Goal: Task Accomplishment & Management: Complete application form

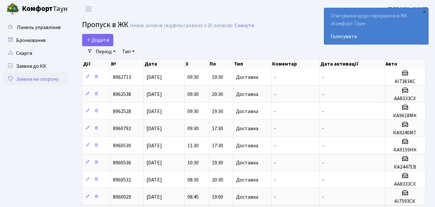
select select "25"
click at [96, 41] on span "Додати" at bounding box center [97, 39] width 23 height 7
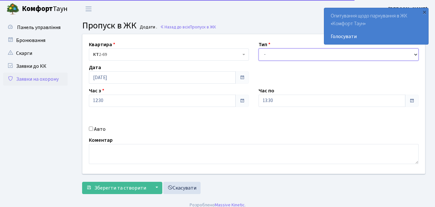
drag, startPoint x: 0, startPoint y: 0, endPoint x: 302, endPoint y: 56, distance: 307.0
click at [302, 56] on select "- Доставка Таксі Гості Сервіс" at bounding box center [339, 54] width 160 height 12
select select "1"
click at [259, 48] on select "- Доставка Таксі Гості Сервіс" at bounding box center [339, 54] width 160 height 12
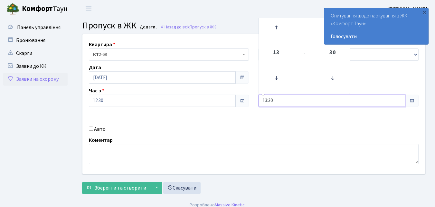
click at [291, 100] on input "13:30" at bounding box center [332, 100] width 147 height 12
click at [278, 27] on icon at bounding box center [276, 27] width 17 height 17
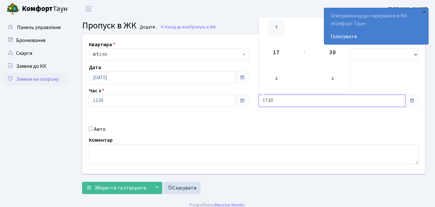
click at [278, 27] on icon at bounding box center [276, 27] width 17 height 17
type input "20:30"
click at [92, 128] on input "Авто" at bounding box center [91, 128] width 4 height 4
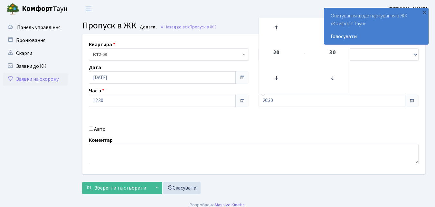
checkbox input "true"
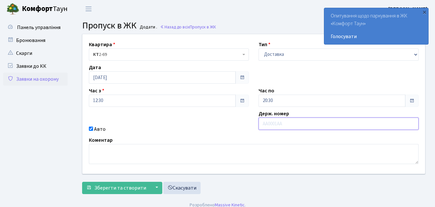
click at [263, 125] on input "text" at bounding box center [339, 123] width 160 height 12
type input "АС5478НВ"
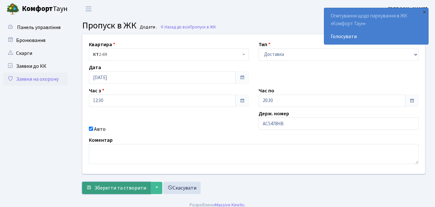
click at [130, 188] on span "Зберегти та створити" at bounding box center [120, 187] width 52 height 7
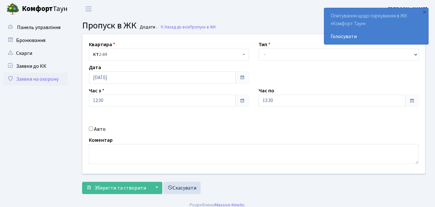
click at [29, 81] on link "Заявки на охорону" at bounding box center [35, 78] width 64 height 13
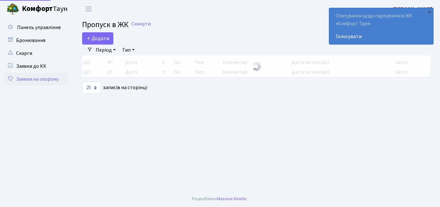
select select "25"
